Goal: Task Accomplishment & Management: Use online tool/utility

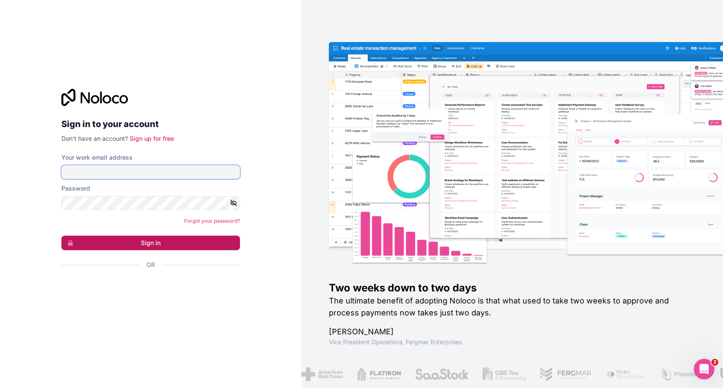
type input "[PERSON_NAME][EMAIL_ADDRESS][DOMAIN_NAME]"
click at [175, 249] on button "Sign in" at bounding box center [150, 243] width 178 height 15
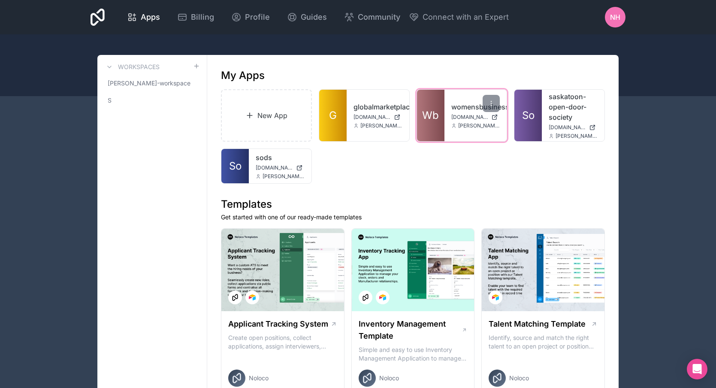
click at [424, 105] on link "Wb" at bounding box center [430, 115] width 27 height 51
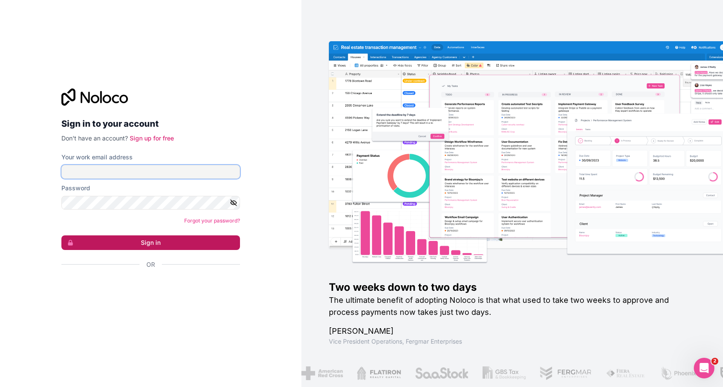
type input "[PERSON_NAME][EMAIL_ADDRESS][DOMAIN_NAME]"
click at [140, 238] on button "Sign in" at bounding box center [150, 242] width 178 height 15
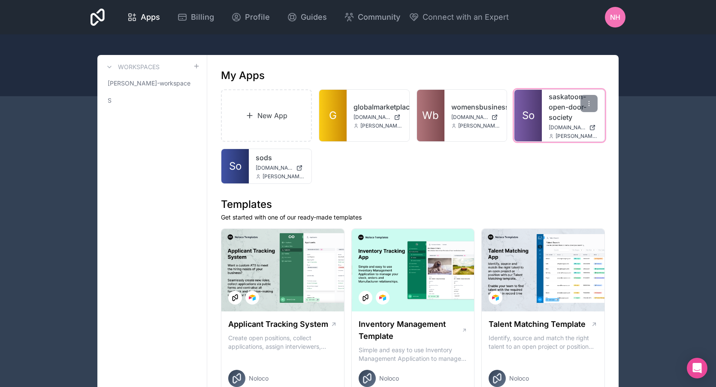
click at [532, 116] on span "So" at bounding box center [528, 116] width 12 height 14
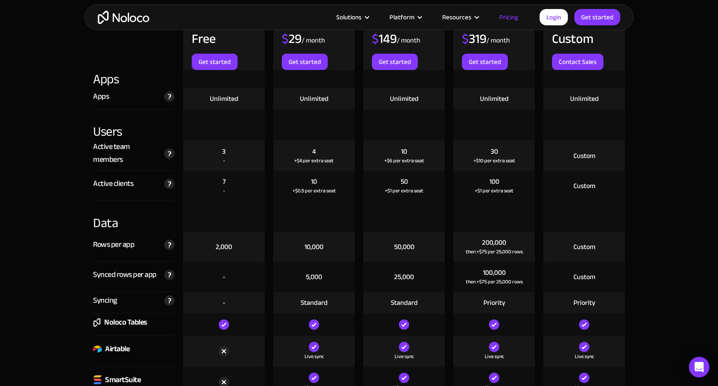
scroll to position [1030, 0]
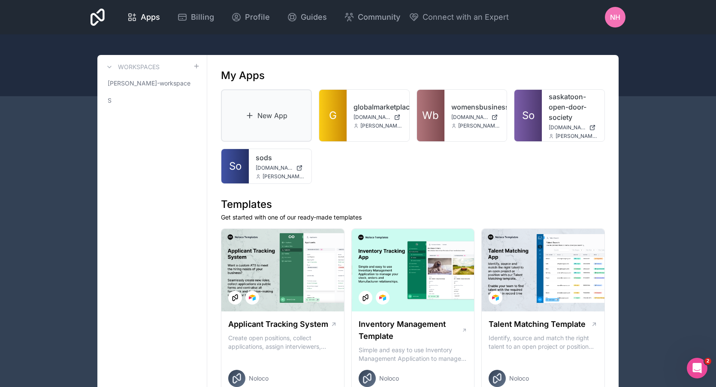
click at [282, 125] on link "New App" at bounding box center [266, 115] width 91 height 52
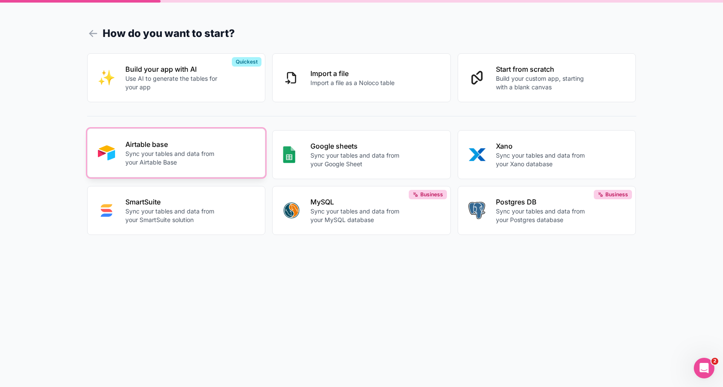
click at [191, 156] on p "Sync your tables and data from your Airtable Base" at bounding box center [172, 157] width 95 height 17
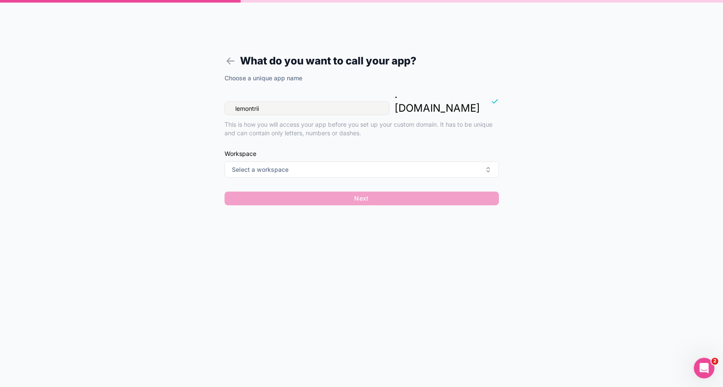
click at [306, 101] on input "lemontrii" at bounding box center [306, 108] width 165 height 14
type input "sods-clients"
click at [287, 164] on div "Choose a unique app name sods-clients . noloco.co This is how you will access y…" at bounding box center [361, 142] width 274 height 136
click at [308, 161] on button "Select a workspace" at bounding box center [361, 169] width 274 height 16
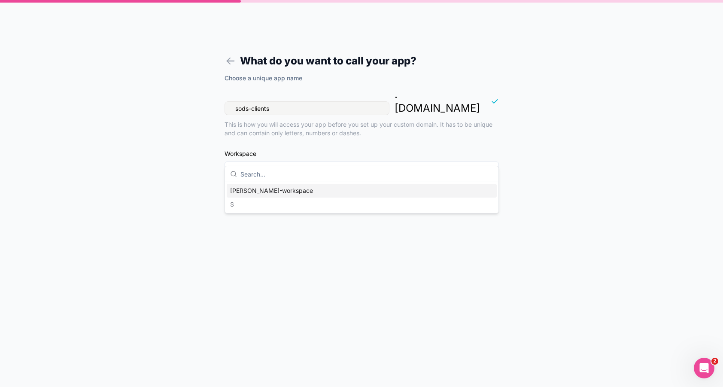
click at [315, 187] on div "[PERSON_NAME]-workspace" at bounding box center [362, 191] width 270 height 14
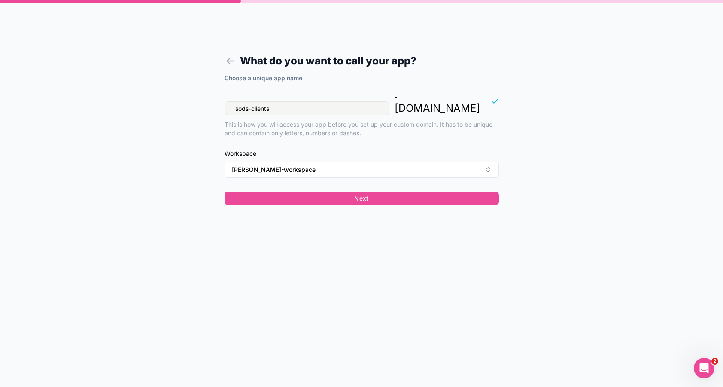
click at [303, 191] on div "Choose a unique app name sods-clients . noloco.co This is how you will access y…" at bounding box center [361, 142] width 274 height 136
click at [327, 161] on button "[PERSON_NAME]-workspace" at bounding box center [361, 169] width 274 height 16
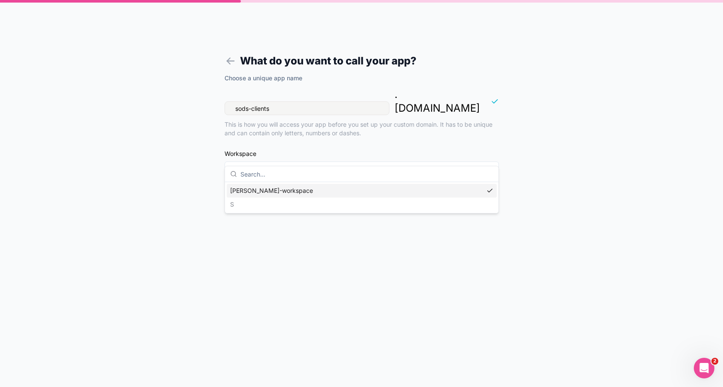
click at [285, 208] on div "nicole-hein-workspace S" at bounding box center [362, 197] width 270 height 27
click at [234, 206] on div "nicole-hein-workspace S" at bounding box center [362, 197] width 270 height 27
click at [175, 186] on div "What do you want to call your app? Choose a unique app name sods-clients . nolo…" at bounding box center [361, 193] width 723 height 387
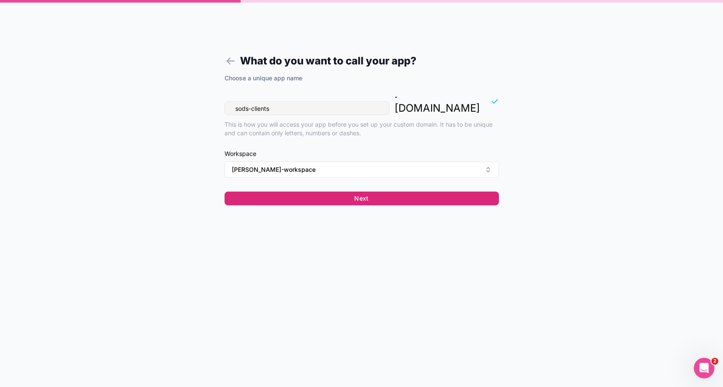
click at [350, 191] on button "Next" at bounding box center [361, 198] width 274 height 14
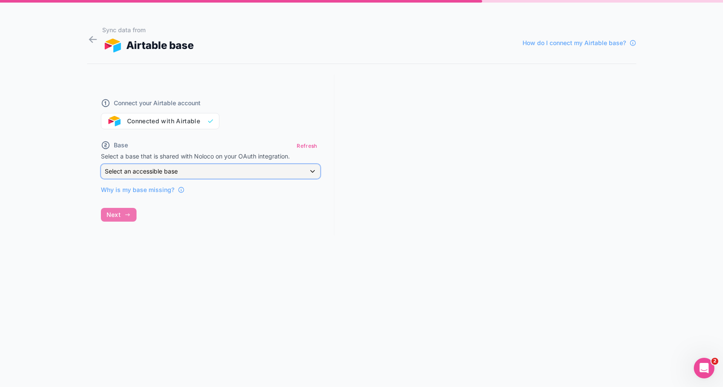
click at [142, 171] on span "Select an accessible base" at bounding box center [141, 170] width 73 height 7
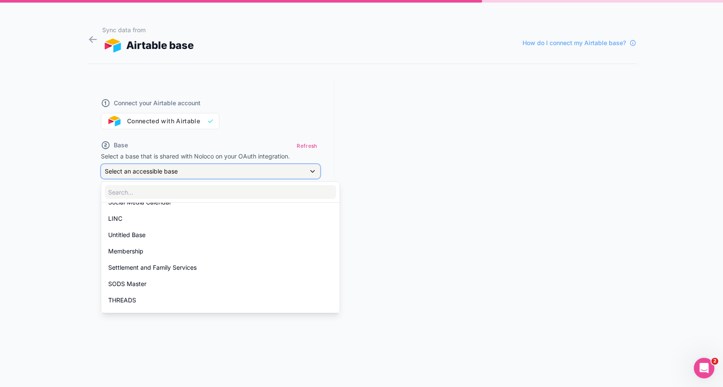
scroll to position [300, 0]
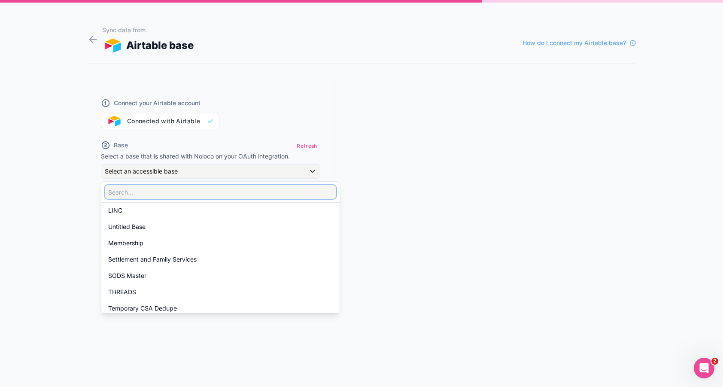
click at [145, 191] on input "text" at bounding box center [220, 192] width 231 height 14
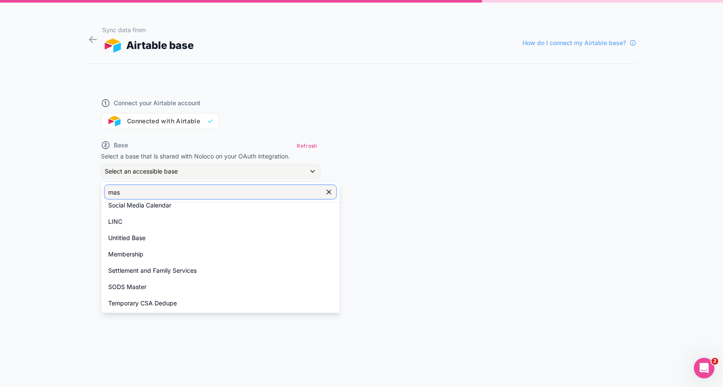
scroll to position [0, 0]
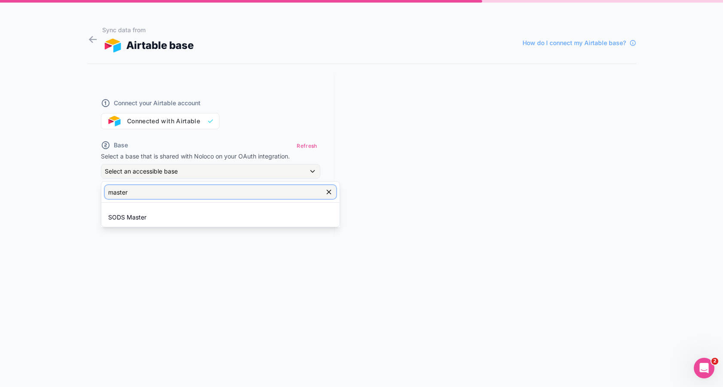
type input "master"
click at [136, 207] on ul "SODS Master" at bounding box center [220, 215] width 238 height 24
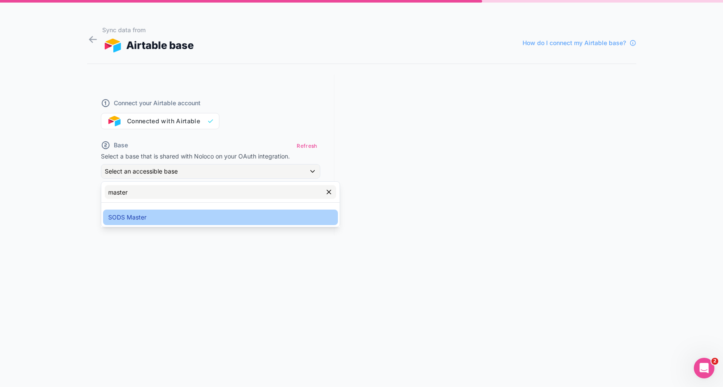
click at [135, 216] on span "SODS Master" at bounding box center [127, 217] width 38 height 10
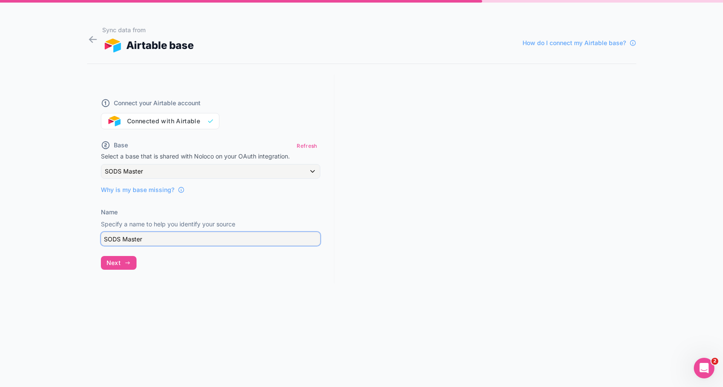
click at [126, 236] on input "SODS Master" at bounding box center [210, 239] width 219 height 14
type input "SODS Clients"
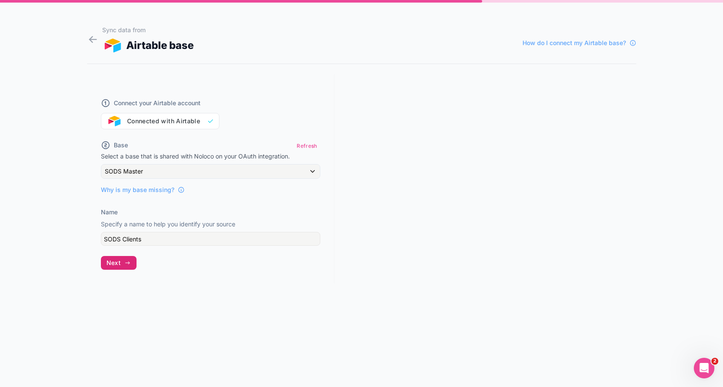
click at [120, 263] on span "Next" at bounding box center [113, 263] width 14 height 8
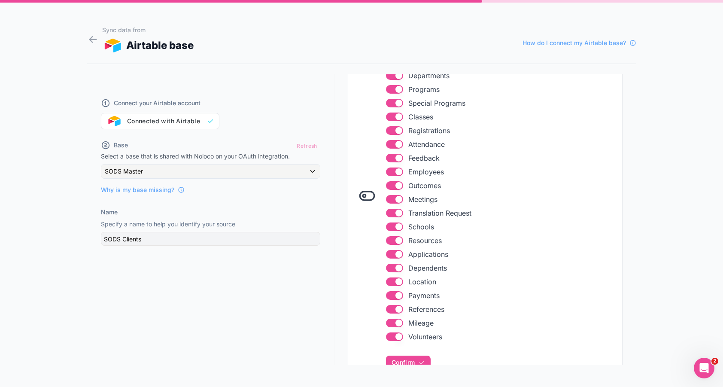
scroll to position [172, 0]
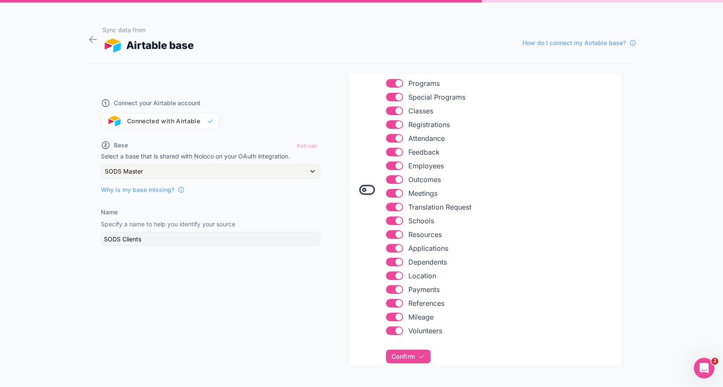
click at [395, 315] on button "Use setting" at bounding box center [394, 316] width 17 height 9
click at [389, 329] on button "Use setting" at bounding box center [394, 330] width 17 height 9
click at [391, 328] on button "Use setting" at bounding box center [394, 330] width 17 height 9
click at [395, 315] on button "Use setting" at bounding box center [394, 316] width 17 height 9
click at [398, 358] on span "Confirm" at bounding box center [402, 356] width 23 height 8
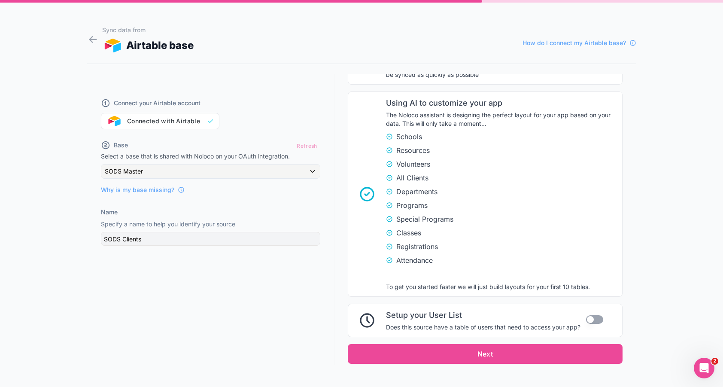
scroll to position [572, 0]
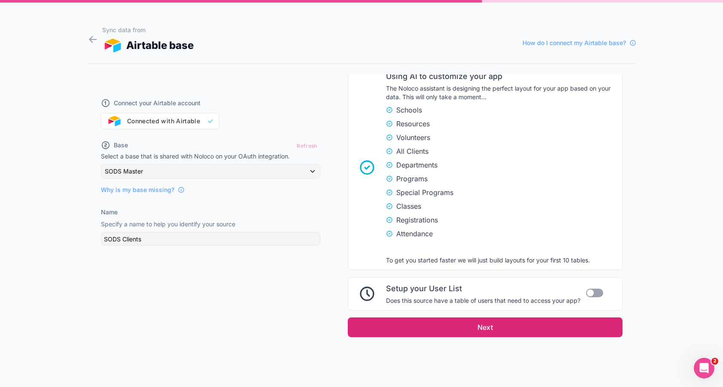
click at [498, 324] on button "Next" at bounding box center [485, 327] width 275 height 20
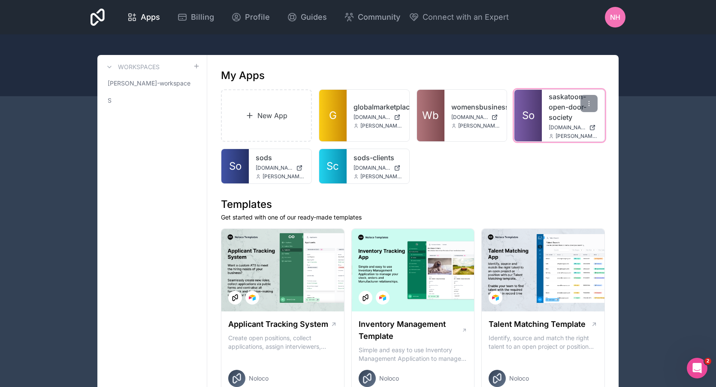
click at [536, 115] on link "So" at bounding box center [527, 115] width 27 height 51
click at [528, 126] on link "So" at bounding box center [527, 115] width 27 height 51
click at [536, 110] on link "So" at bounding box center [527, 115] width 27 height 51
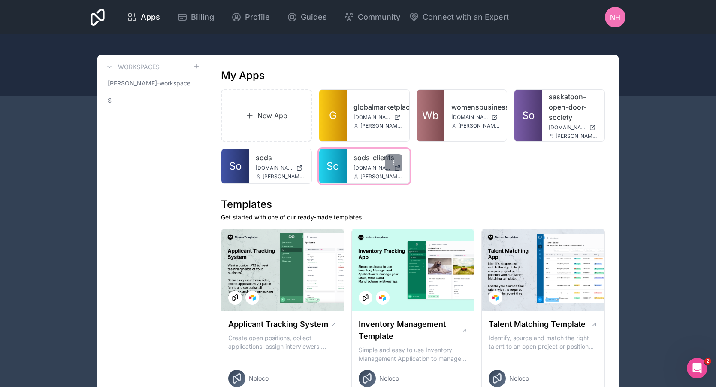
click at [332, 165] on span "Sc" at bounding box center [333, 166] width 12 height 14
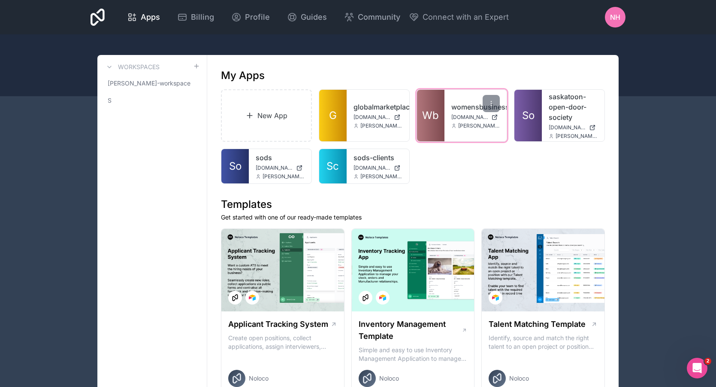
click at [423, 104] on link "Wb" at bounding box center [430, 115] width 27 height 51
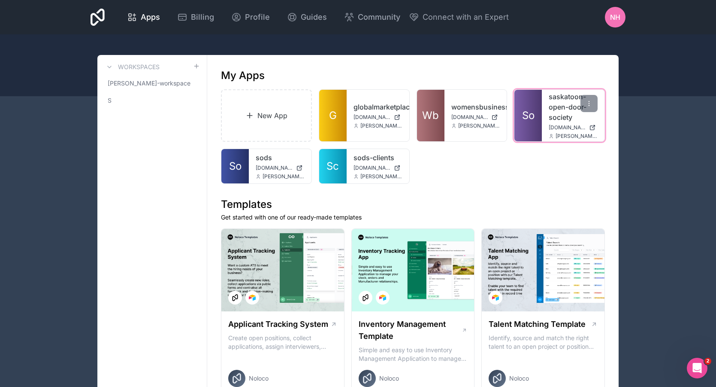
click at [526, 115] on span "So" at bounding box center [528, 116] width 12 height 14
click at [528, 112] on span "So" at bounding box center [528, 116] width 12 height 14
